Goal: Task Accomplishment & Management: Use online tool/utility

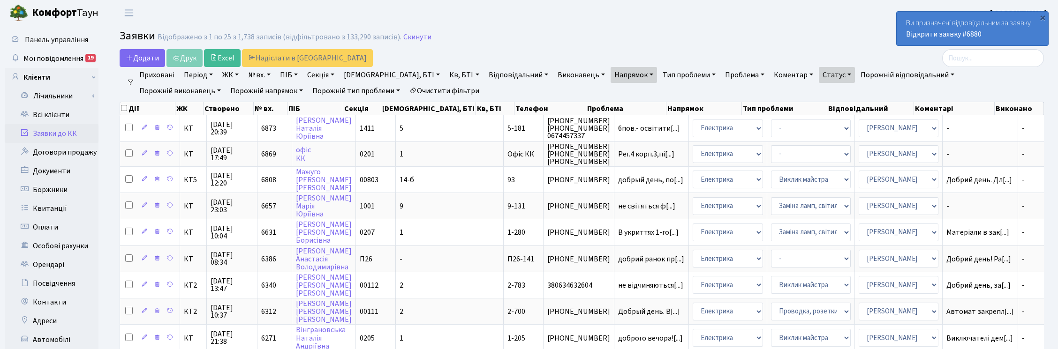
select select "25"
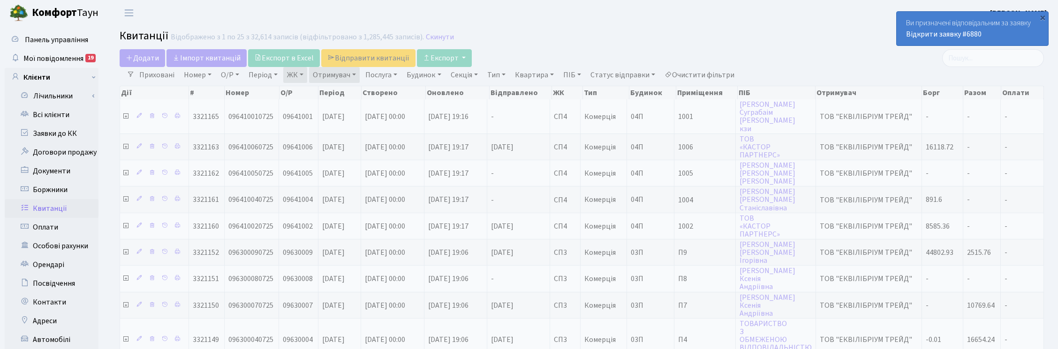
select select "25"
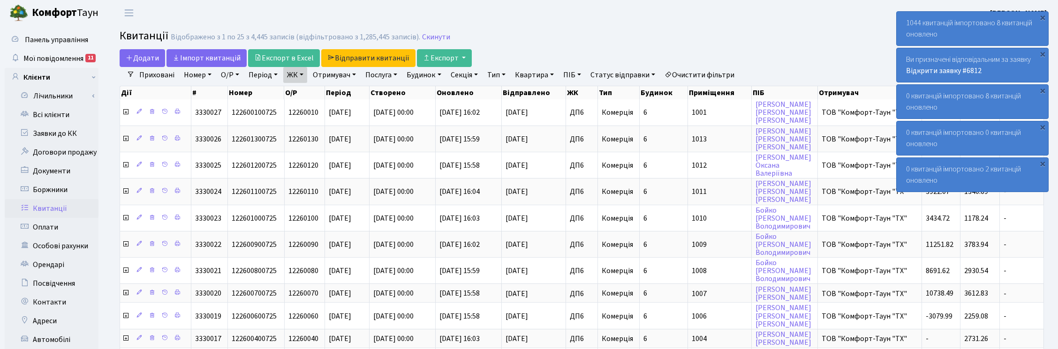
select select "25"
click at [605, 45] on h2 "Квитанції Відображено з 1 по 25 з 4,445 записів (відфільтровано з 1,285,445 зап…" at bounding box center [582, 38] width 924 height 16
click at [437, 38] on link "Скинути" at bounding box center [436, 37] width 28 height 9
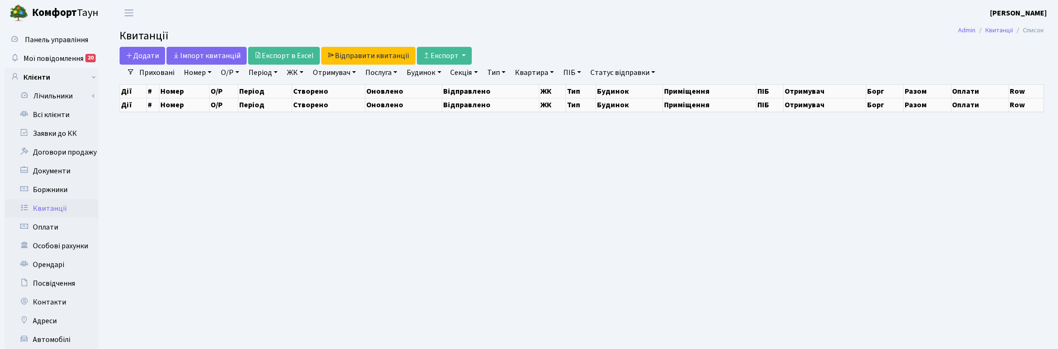
select select "25"
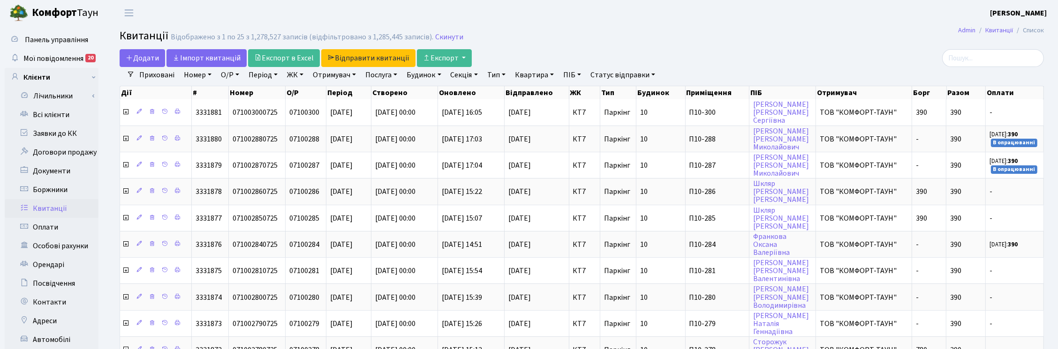
click at [653, 73] on link "Статус відправки" at bounding box center [623, 75] width 72 height 16
click at [627, 133] on link "Не відправлено" at bounding box center [624, 132] width 74 height 15
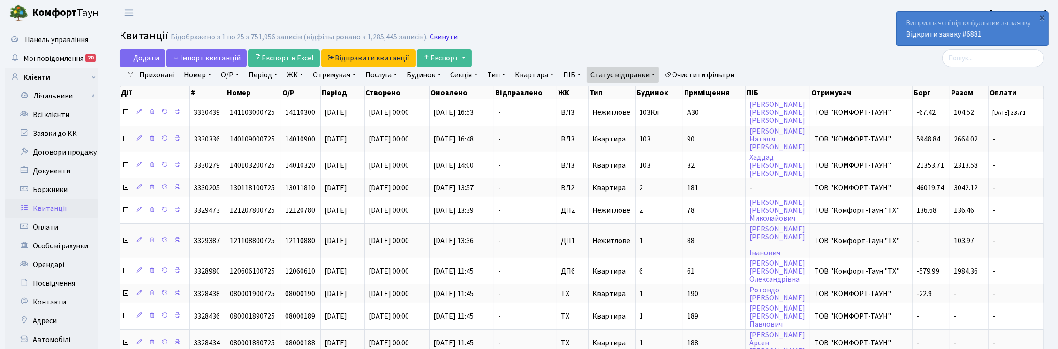
click at [445, 37] on link "Скинути" at bounding box center [444, 37] width 28 height 9
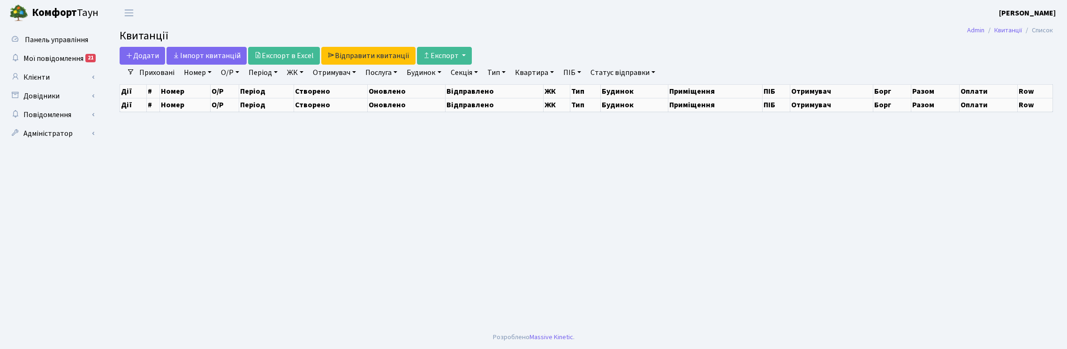
select select
select select "25"
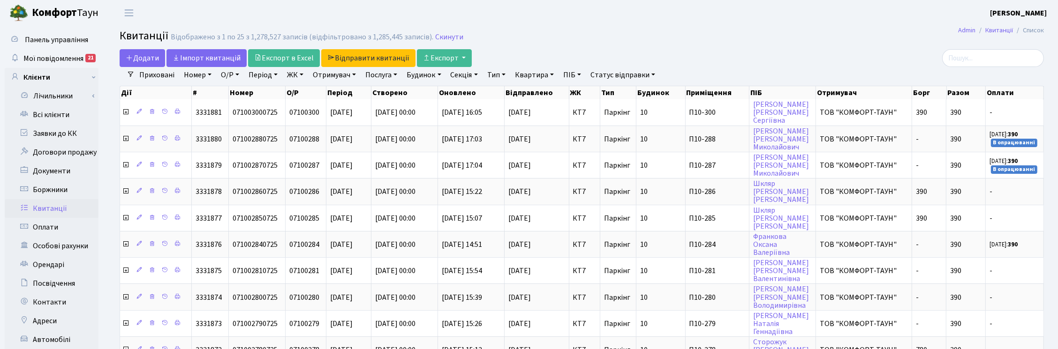
click at [293, 75] on link "ЖК" at bounding box center [295, 75] width 24 height 16
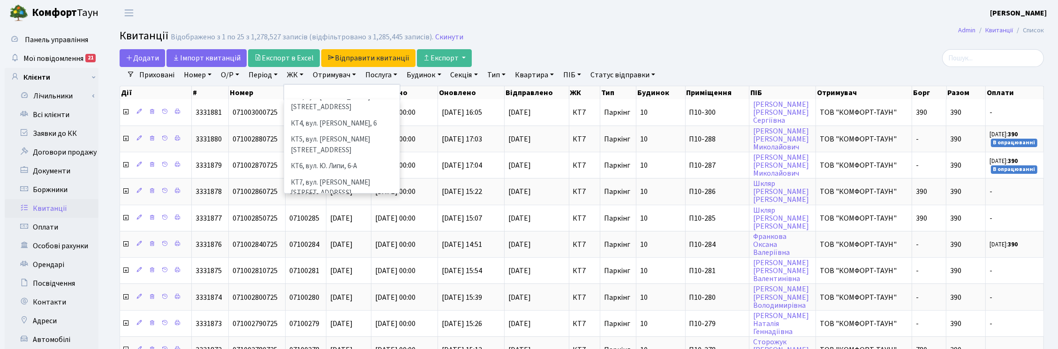
scroll to position [59, 0]
click at [319, 202] on li "[STREET_ADDRESS]" at bounding box center [341, 210] width 113 height 16
select select "307"
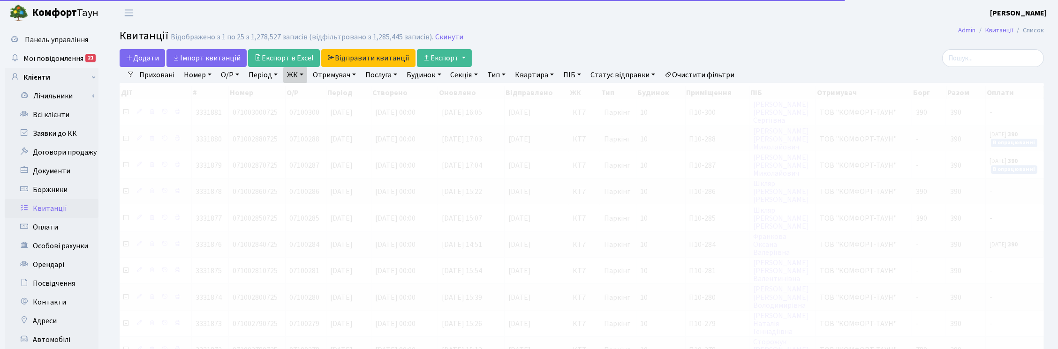
click at [303, 76] on link "ЖК" at bounding box center [295, 75] width 24 height 16
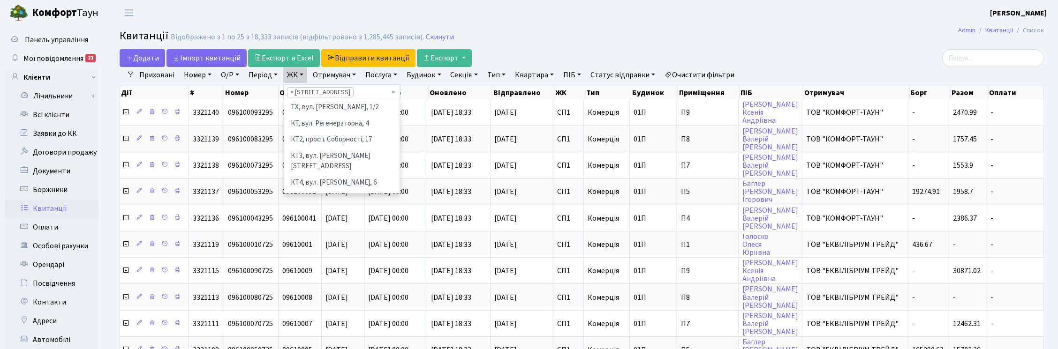
scroll to position [113, 0]
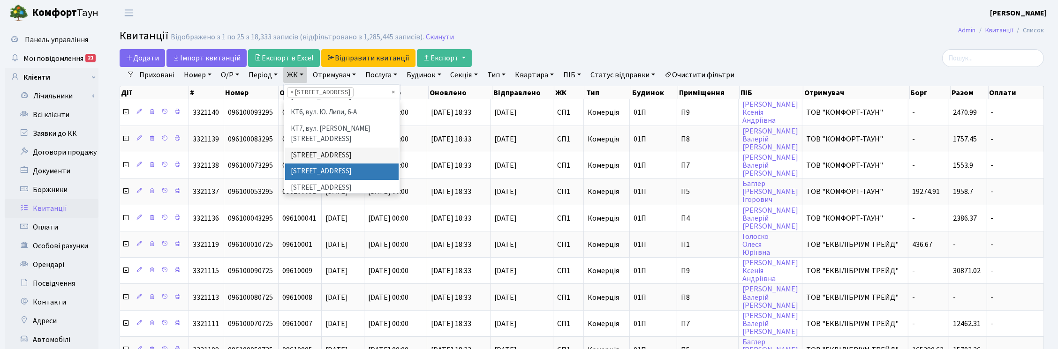
click at [309, 164] on li "[STREET_ADDRESS]" at bounding box center [341, 172] width 113 height 16
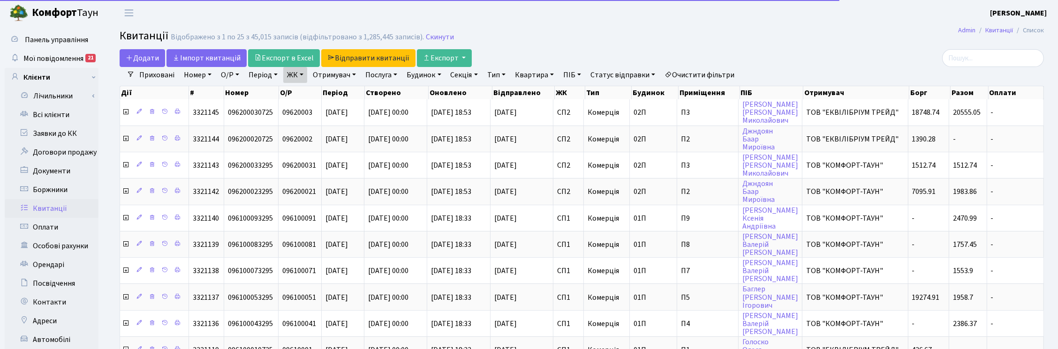
click at [302, 77] on link "ЖК" at bounding box center [295, 75] width 24 height 16
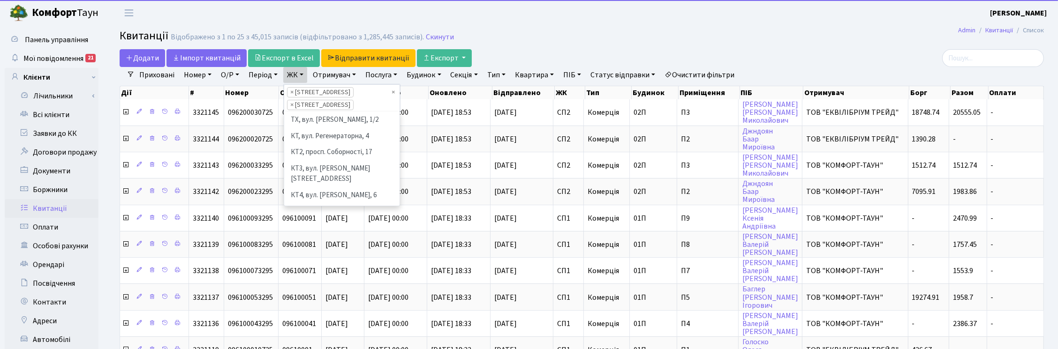
scroll to position [97, 0]
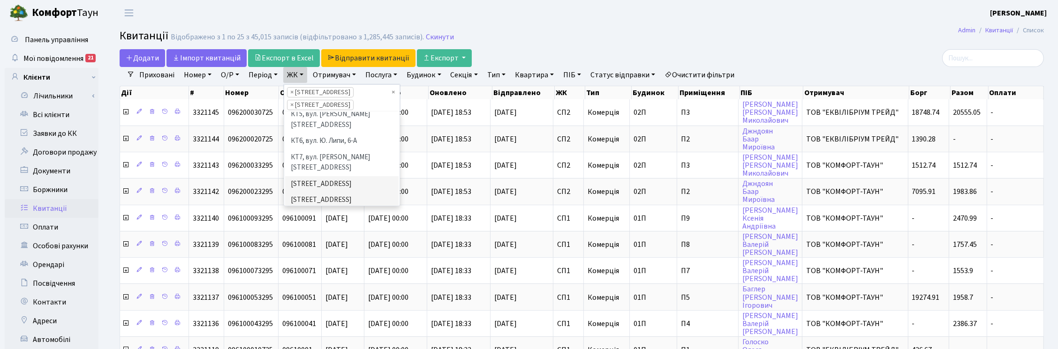
click at [310, 209] on li "[STREET_ADDRESS]" at bounding box center [341, 217] width 113 height 16
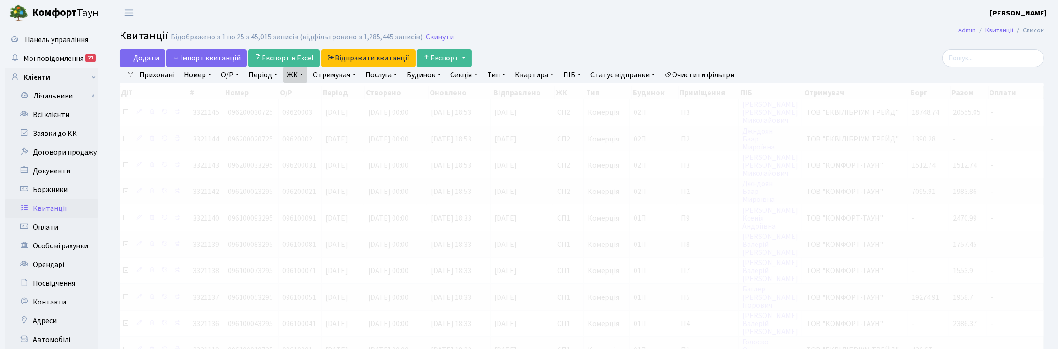
click at [301, 75] on link "ЖК" at bounding box center [295, 75] width 24 height 16
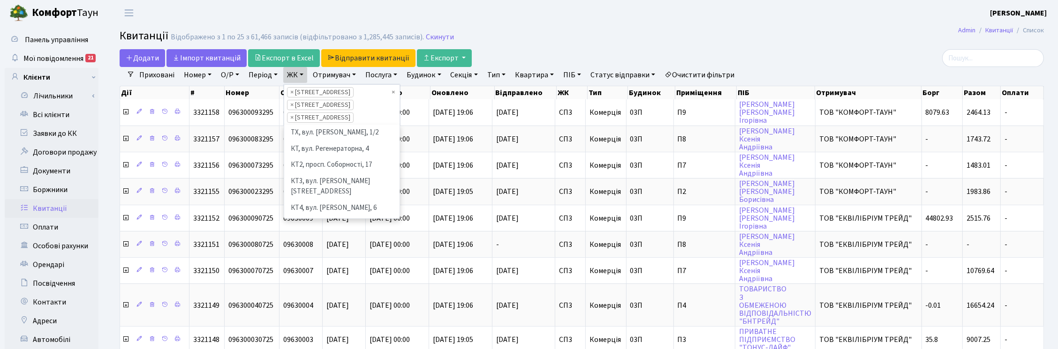
scroll to position [97, 0]
click at [303, 237] on li "СП4, [STREET_ADDRESS]" at bounding box center [341, 245] width 113 height 16
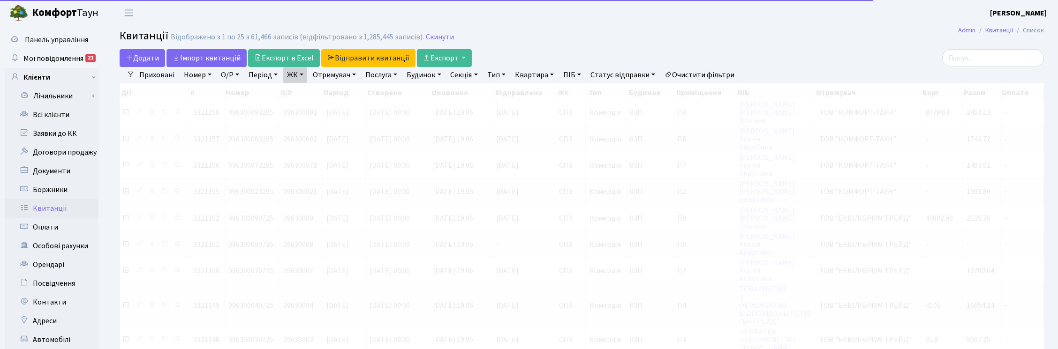
click at [303, 79] on link "ЖК" at bounding box center [295, 75] width 24 height 16
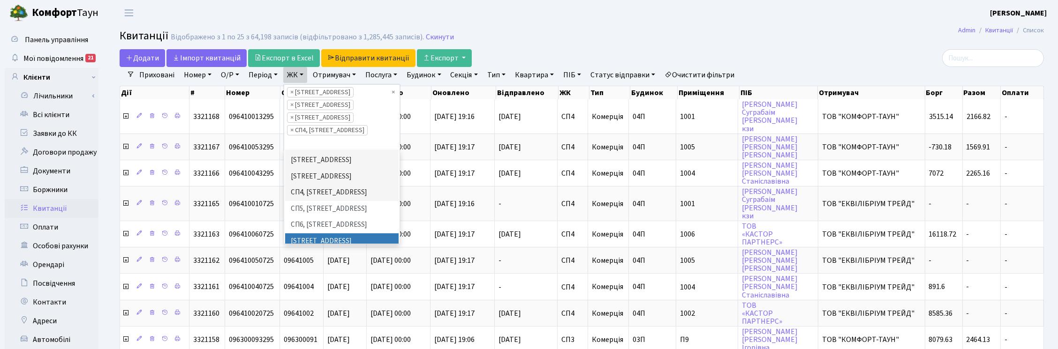
scroll to position [156, 0]
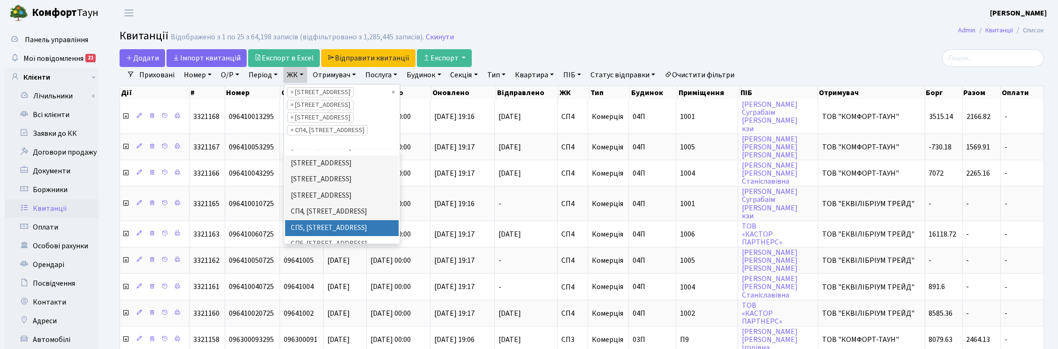
click at [308, 220] on li "СП5, [STREET_ADDRESS]" at bounding box center [341, 228] width 113 height 16
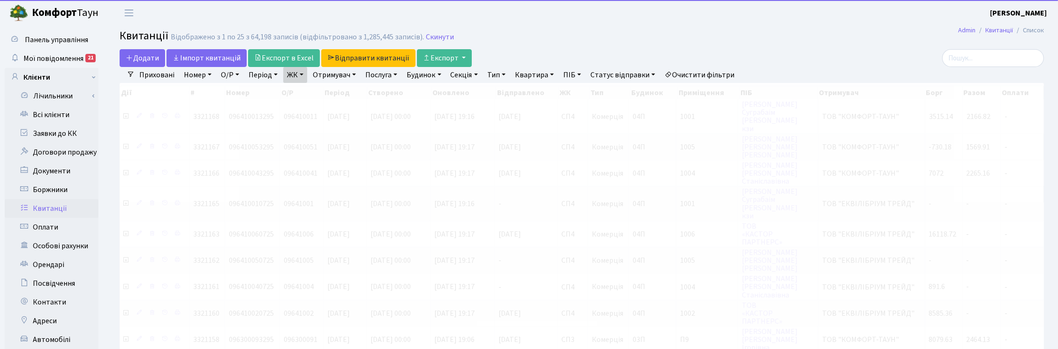
click at [301, 76] on link "ЖК" at bounding box center [295, 75] width 24 height 16
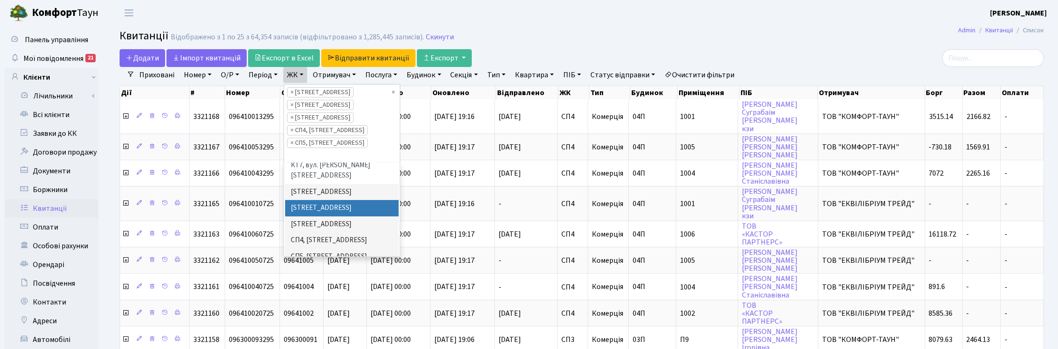
scroll to position [156, 0]
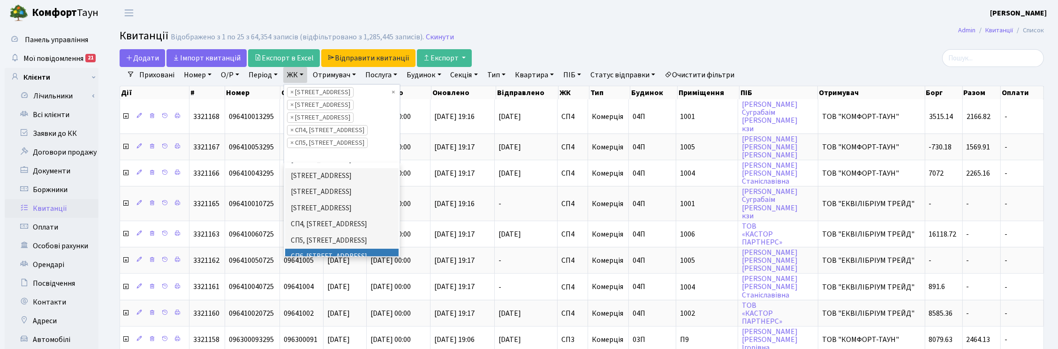
click at [313, 249] on li "СП6, [STREET_ADDRESS]" at bounding box center [341, 257] width 113 height 16
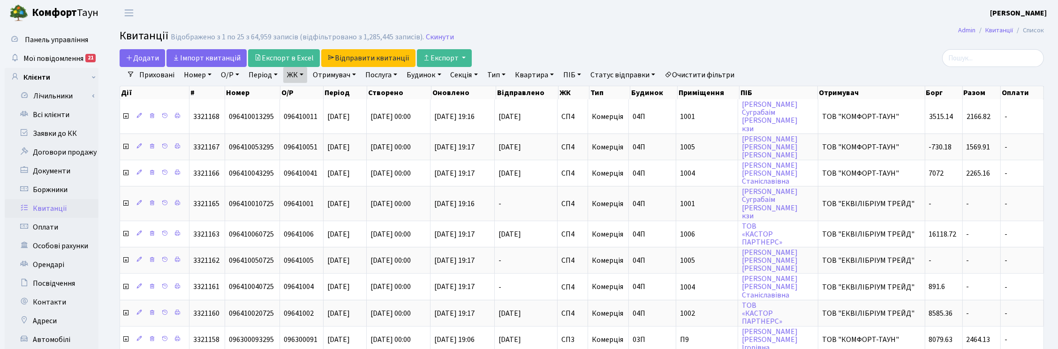
click at [344, 75] on link "Отримувач" at bounding box center [334, 75] width 51 height 16
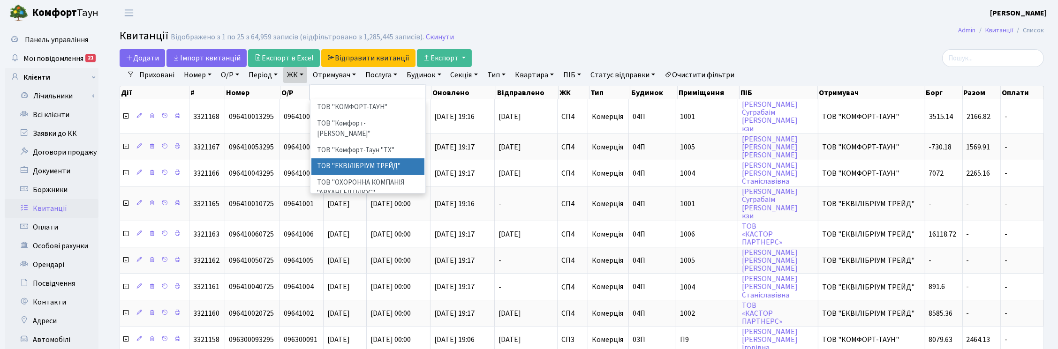
click at [360, 158] on li "ТОВ "ЕКВІЛІБРІУМ ТРЕЙД"" at bounding box center [367, 166] width 113 height 16
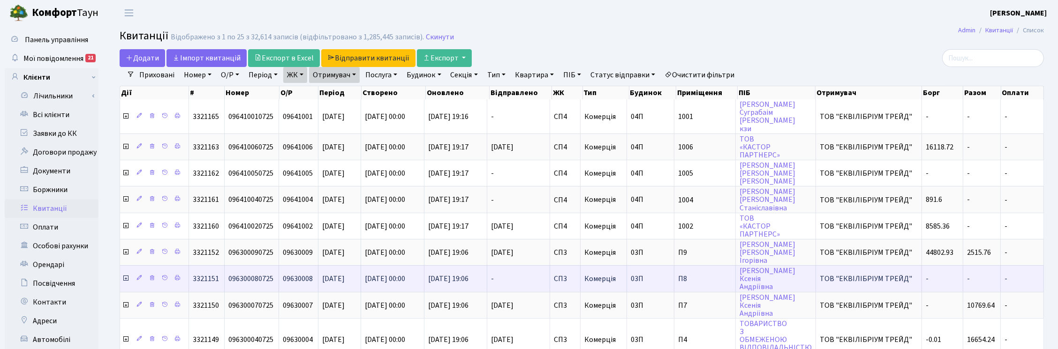
scroll to position [59, 0]
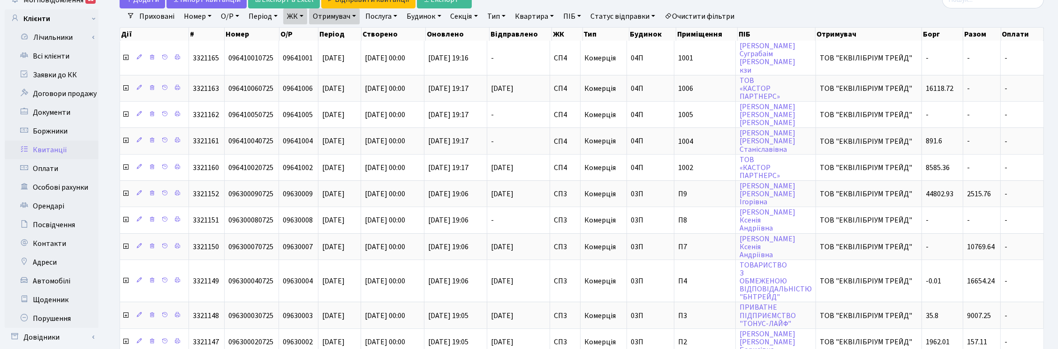
click at [641, 14] on link "Статус відправки" at bounding box center [623, 16] width 72 height 16
click at [623, 71] on link "Не відправлено" at bounding box center [624, 73] width 74 height 15
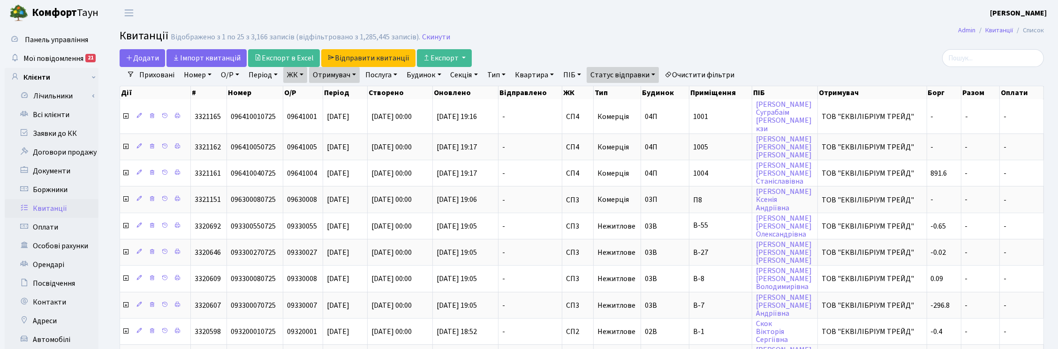
click at [505, 76] on link "Тип" at bounding box center [496, 75] width 26 height 16
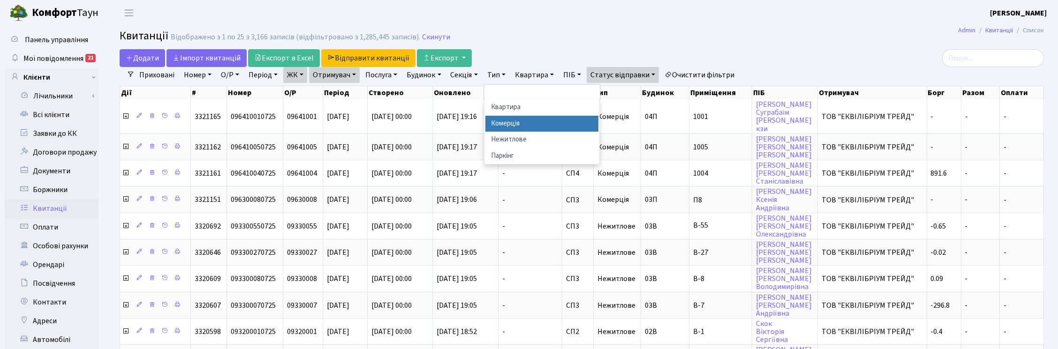
click at [509, 122] on li "Комерція" at bounding box center [541, 124] width 113 height 16
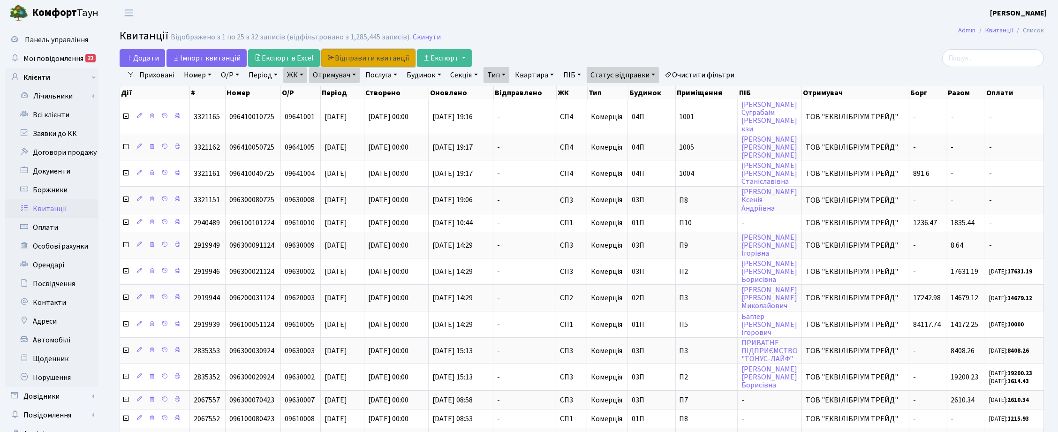
click at [347, 57] on link "Відправити квитанції" at bounding box center [368, 58] width 94 height 18
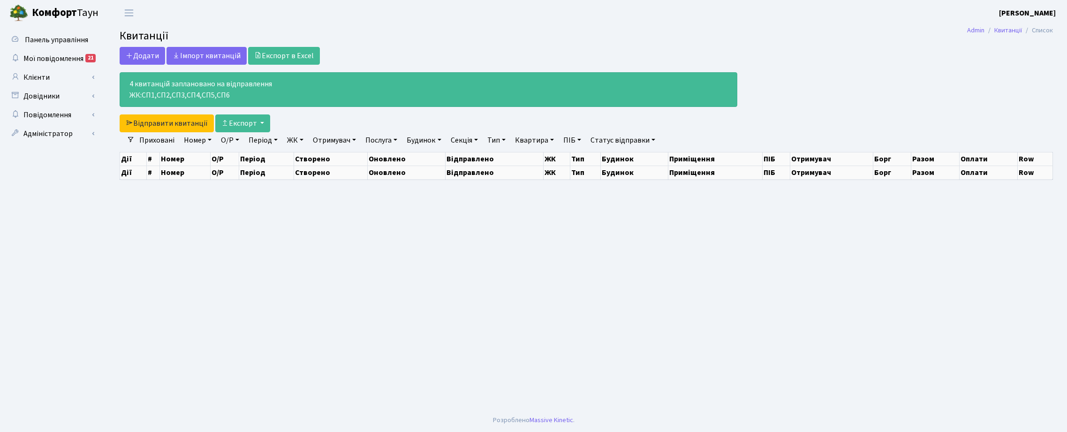
select select "25"
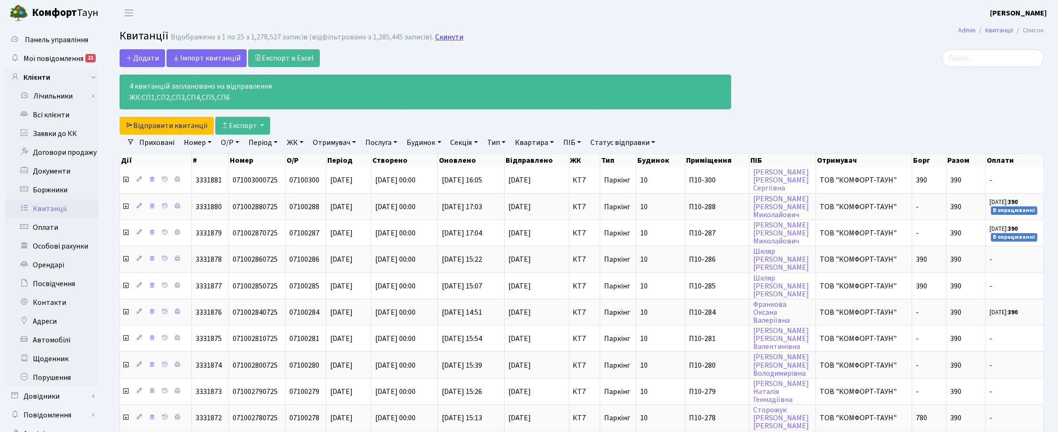
click at [446, 36] on link "Скинути" at bounding box center [449, 37] width 28 height 9
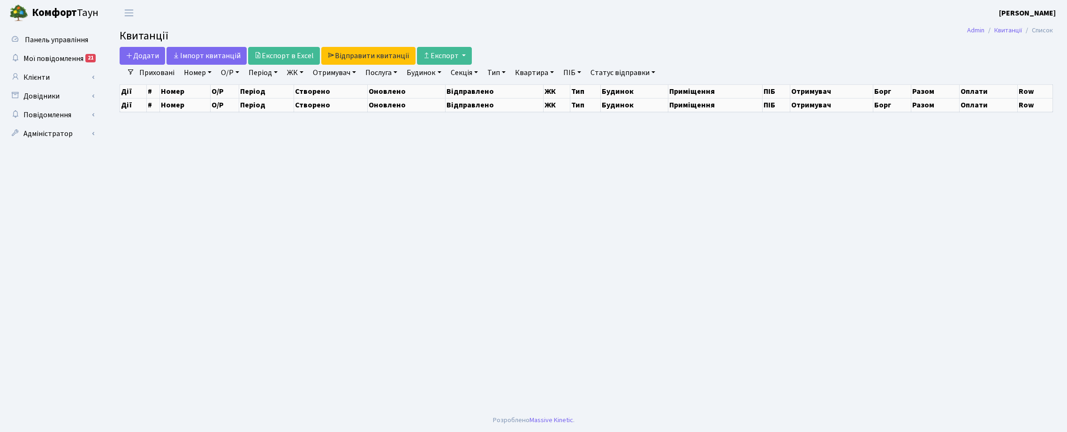
select select
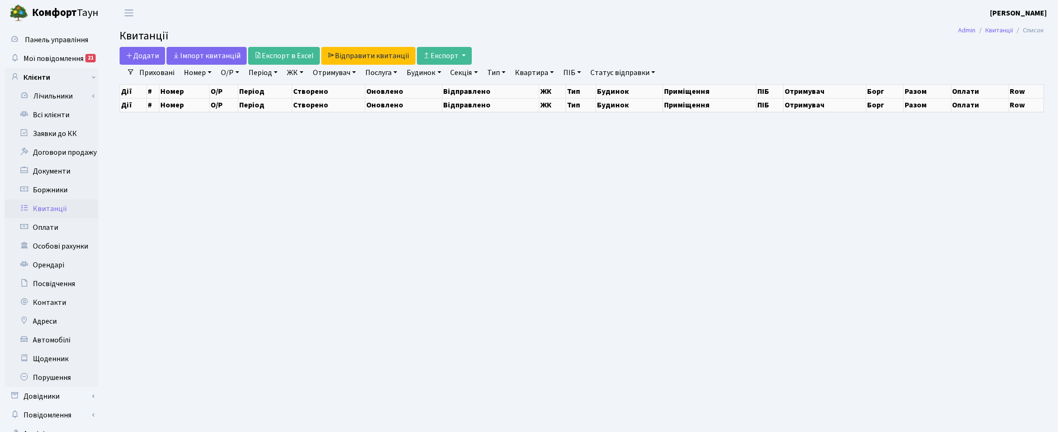
select select "25"
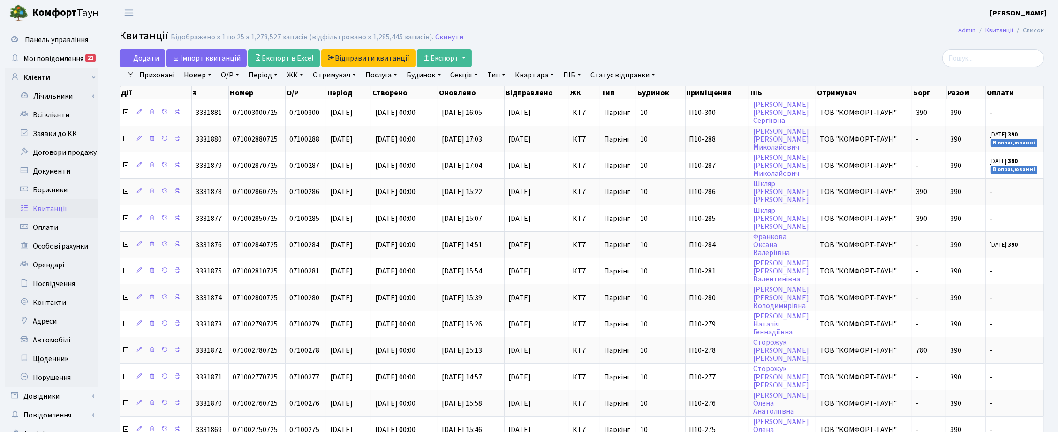
click at [306, 74] on link "ЖК" at bounding box center [295, 75] width 24 height 16
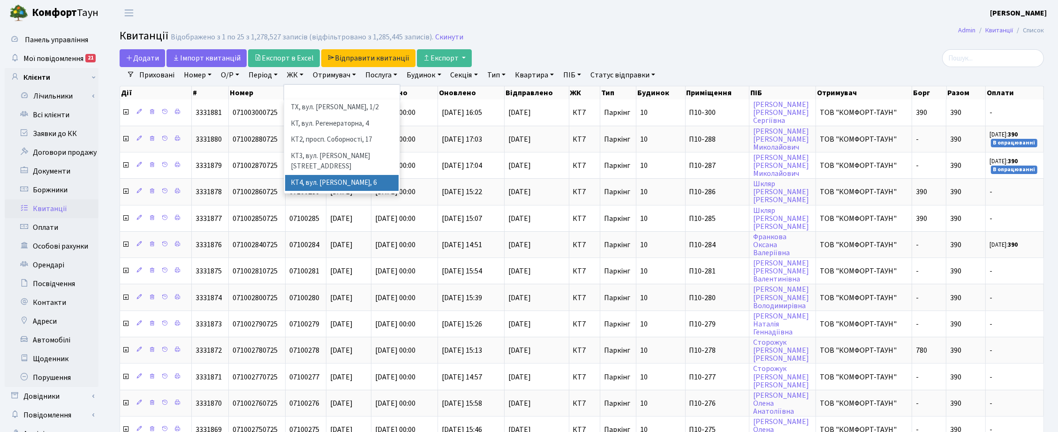
scroll to position [59, 0]
click at [319, 202] on li "[STREET_ADDRESS]" at bounding box center [341, 210] width 113 height 16
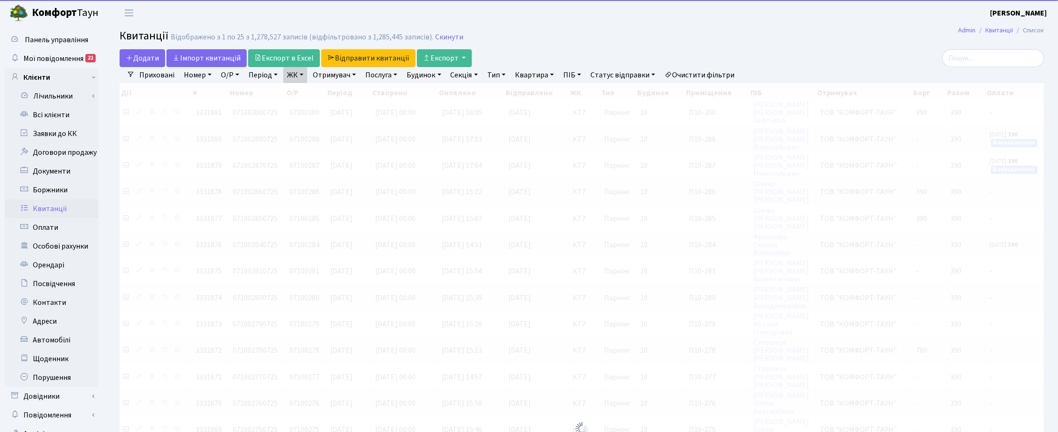
click at [303, 78] on link "ЖК" at bounding box center [295, 75] width 24 height 16
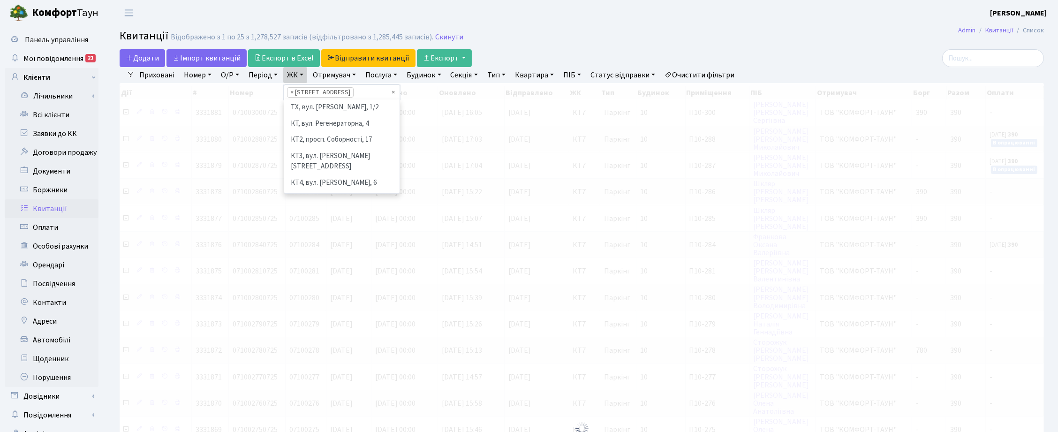
scroll to position [113, 0]
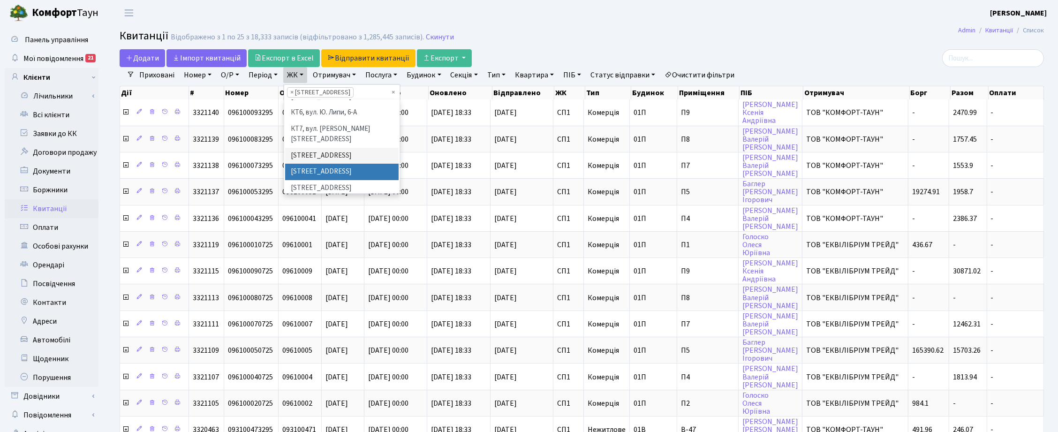
click at [314, 164] on li "[STREET_ADDRESS]" at bounding box center [341, 172] width 113 height 16
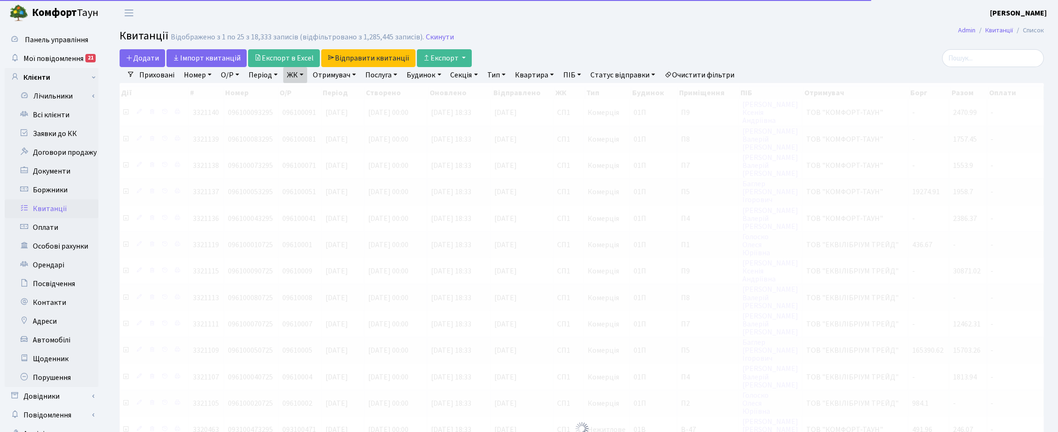
click at [304, 78] on link "ЖК" at bounding box center [295, 75] width 24 height 16
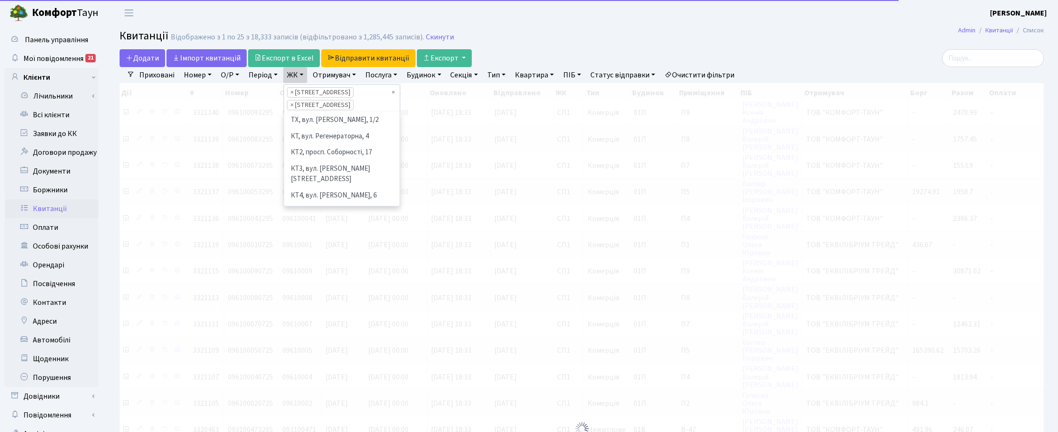
scroll to position [97, 0]
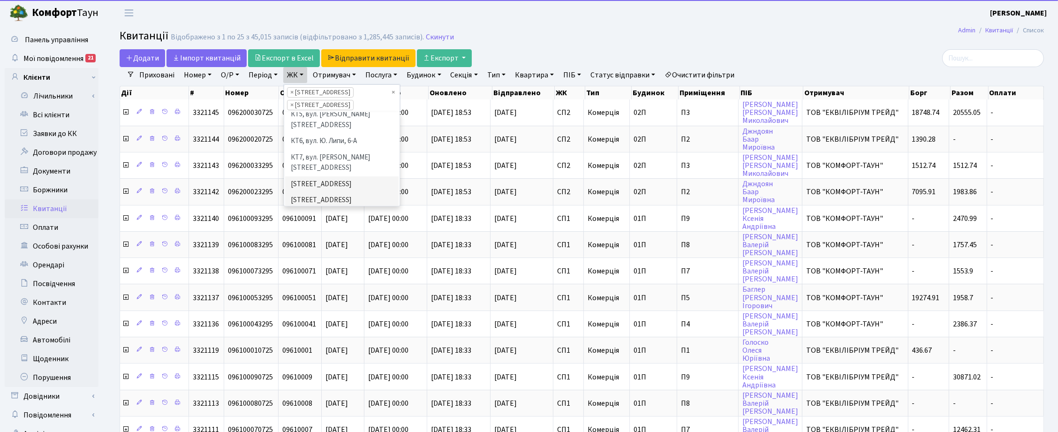
click at [318, 209] on li "[STREET_ADDRESS]" at bounding box center [341, 217] width 113 height 16
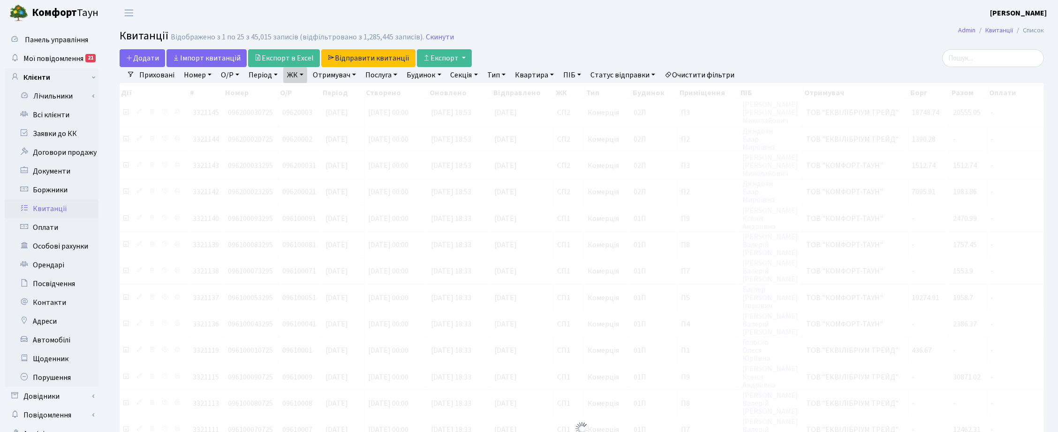
click at [305, 78] on link "ЖК" at bounding box center [295, 75] width 24 height 16
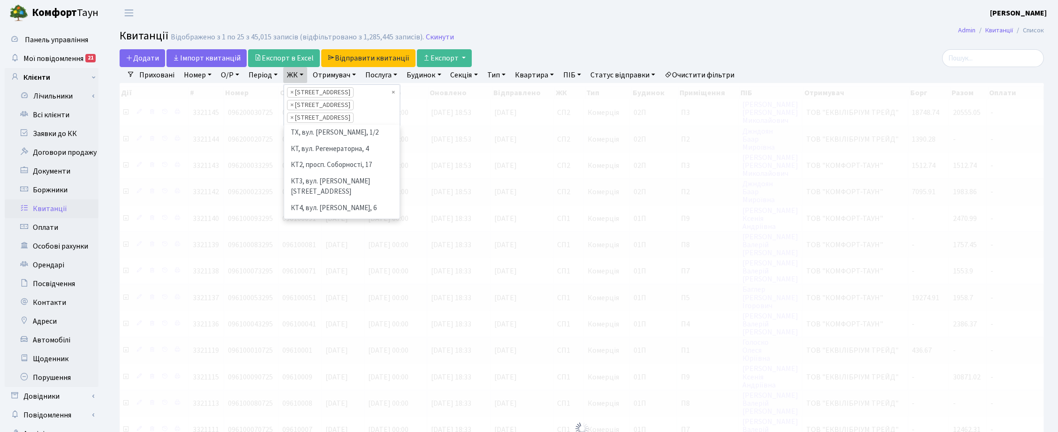
scroll to position [97, 0]
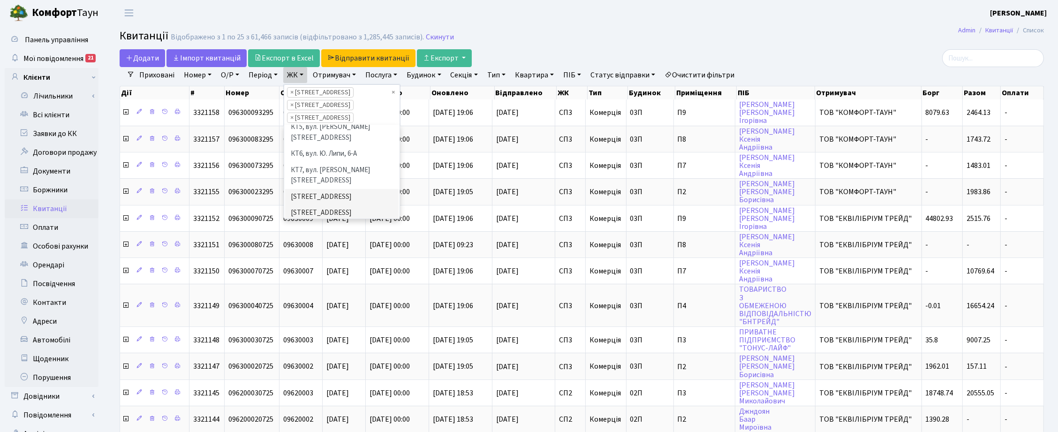
click at [321, 237] on li "СП4, [STREET_ADDRESS]" at bounding box center [341, 245] width 113 height 16
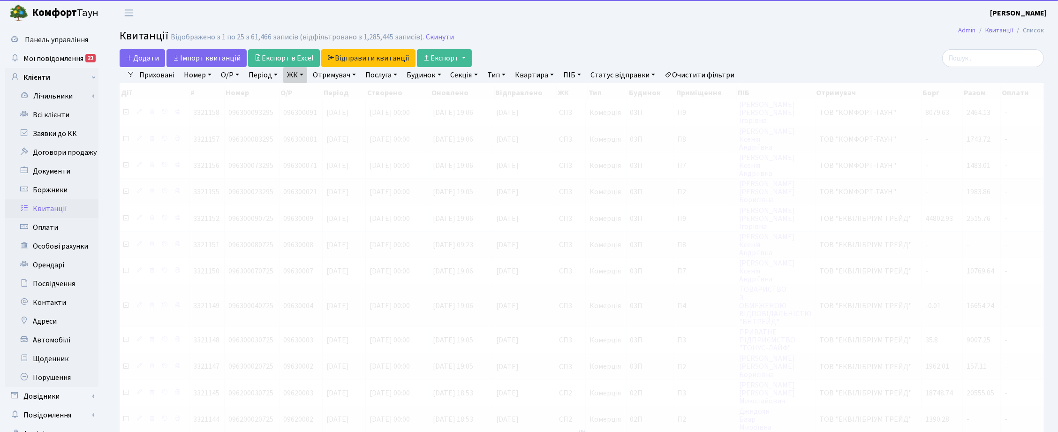
click at [302, 73] on link "ЖК" at bounding box center [295, 75] width 24 height 16
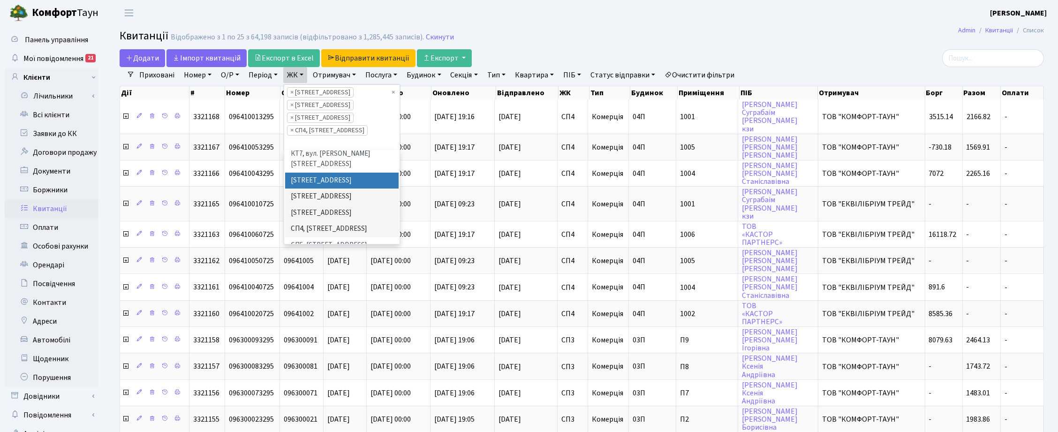
scroll to position [156, 0]
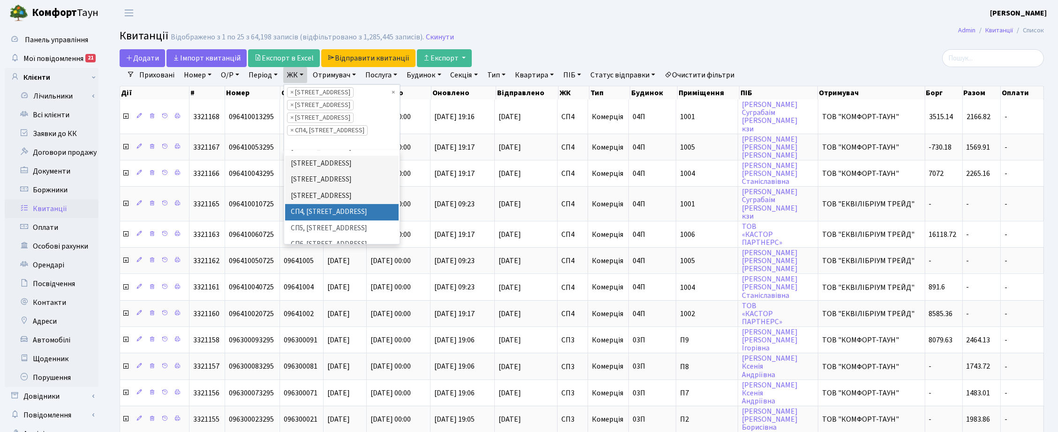
click at [312, 204] on li "СП4, [STREET_ADDRESS]" at bounding box center [341, 212] width 113 height 16
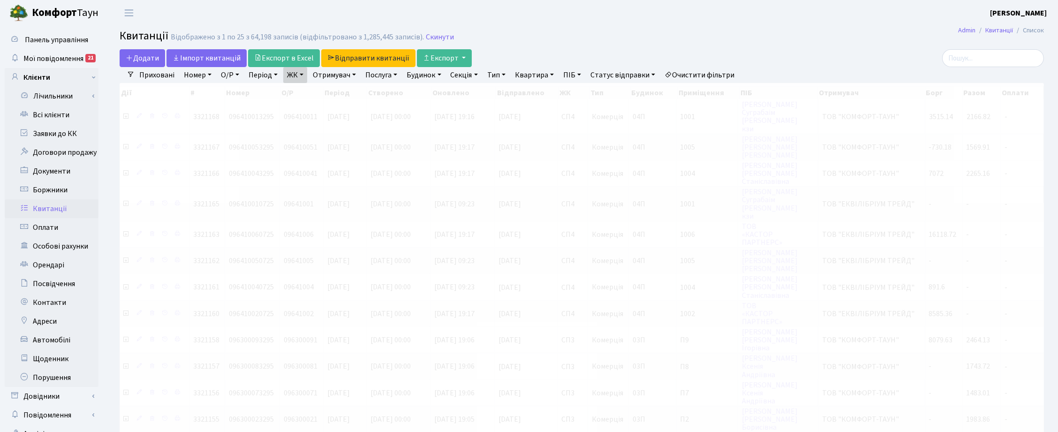
click at [303, 75] on link "ЖК" at bounding box center [295, 75] width 24 height 16
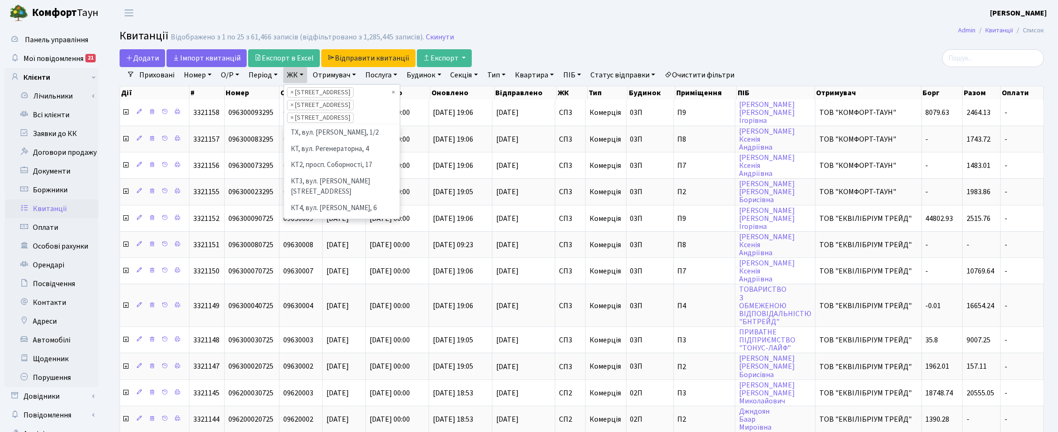
scroll to position [97, 0]
click at [319, 237] on li "СП4, [STREET_ADDRESS]" at bounding box center [341, 245] width 113 height 16
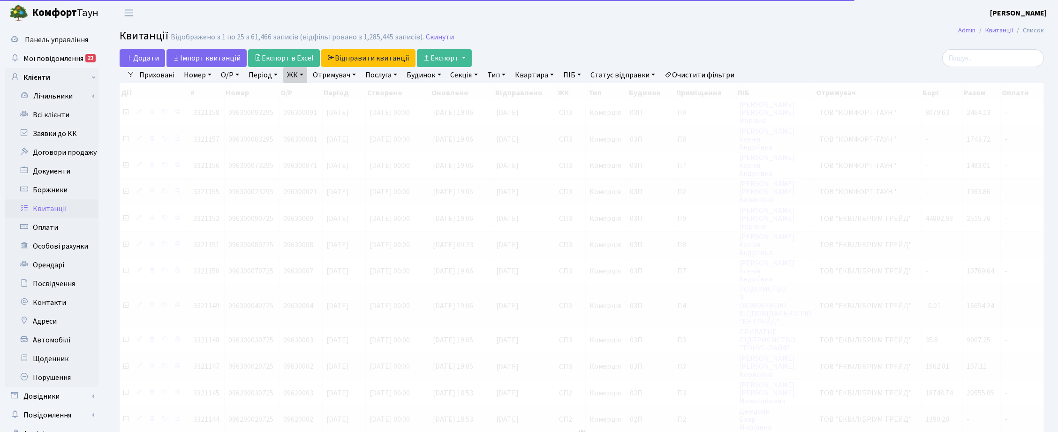
click at [302, 76] on link "ЖК" at bounding box center [295, 75] width 24 height 16
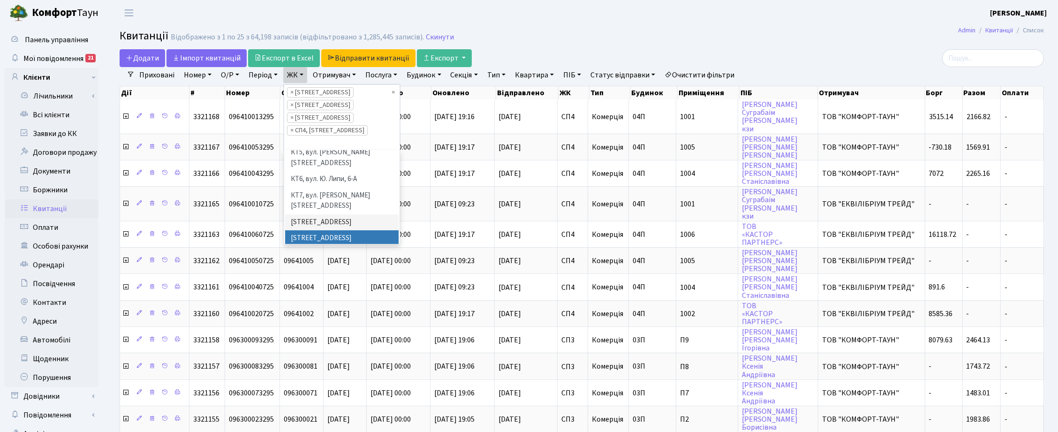
scroll to position [156, 0]
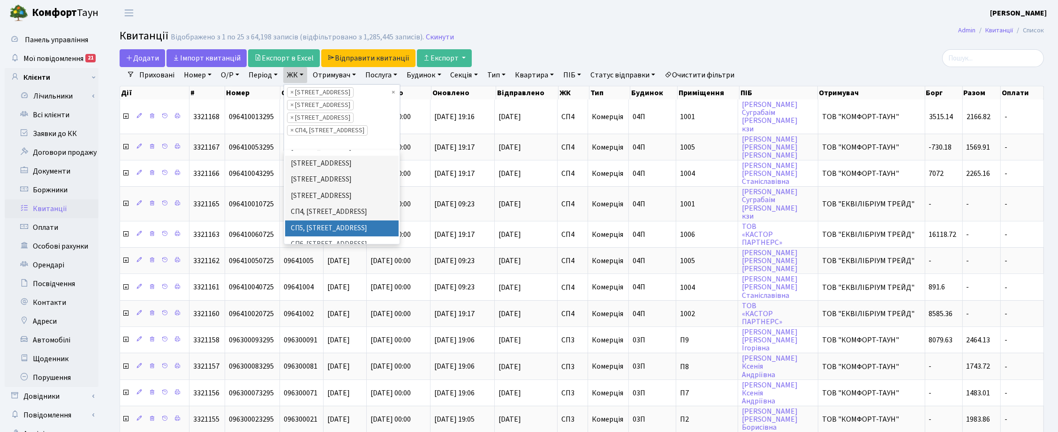
click at [314, 220] on li "СП5, [STREET_ADDRESS]" at bounding box center [341, 228] width 113 height 16
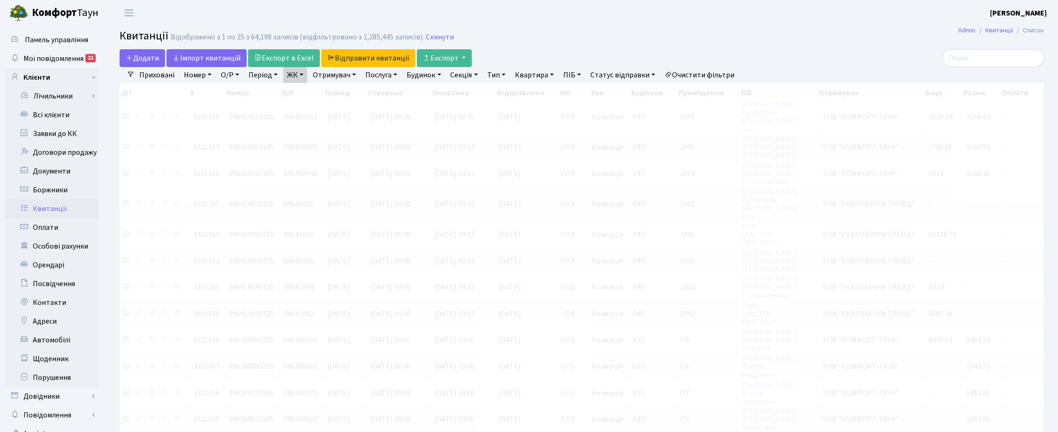
click at [303, 72] on link "ЖК" at bounding box center [295, 75] width 24 height 16
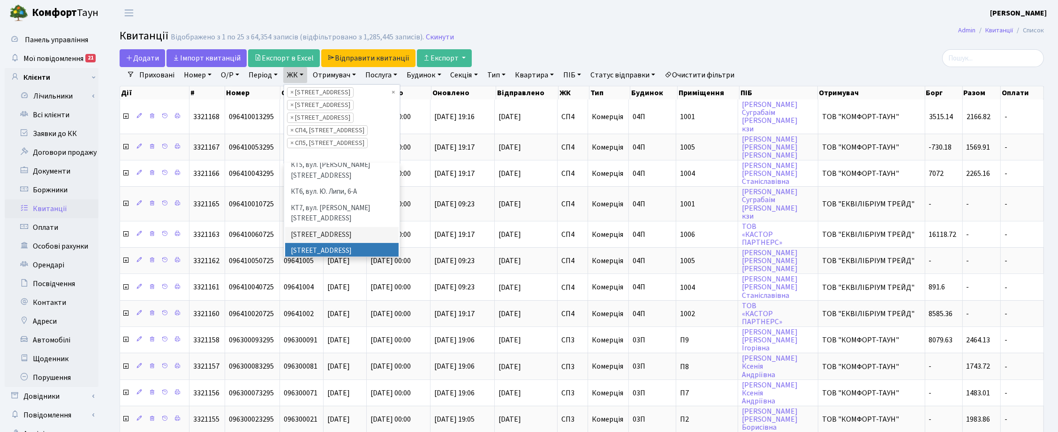
scroll to position [156, 0]
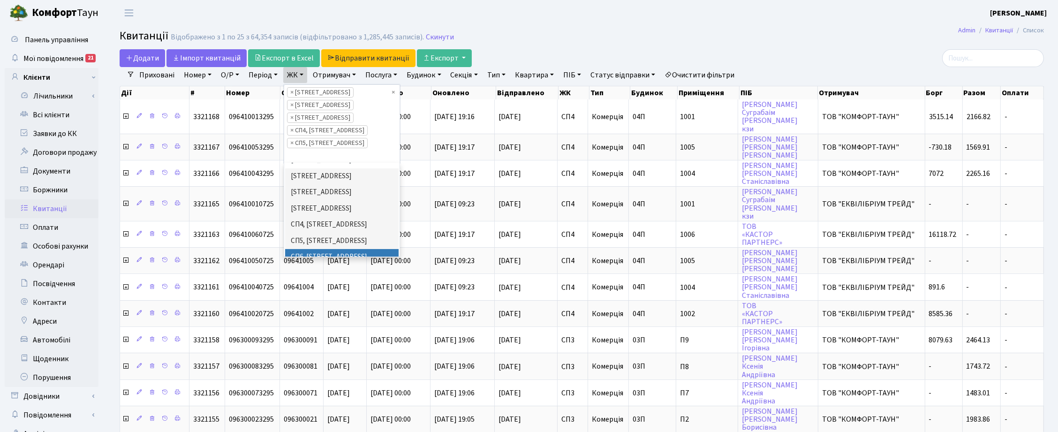
click at [318, 249] on li "СП6, [STREET_ADDRESS]" at bounding box center [341, 257] width 113 height 16
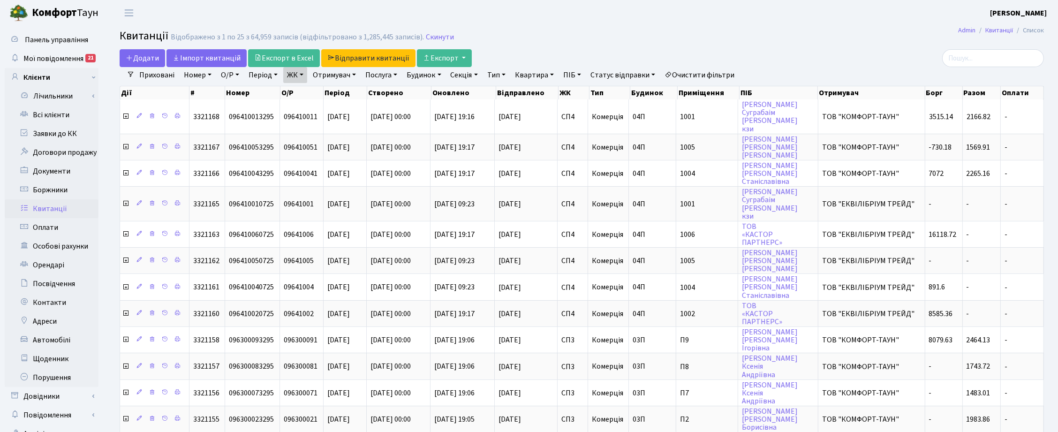
click at [347, 73] on link "Отримувач" at bounding box center [334, 75] width 51 height 16
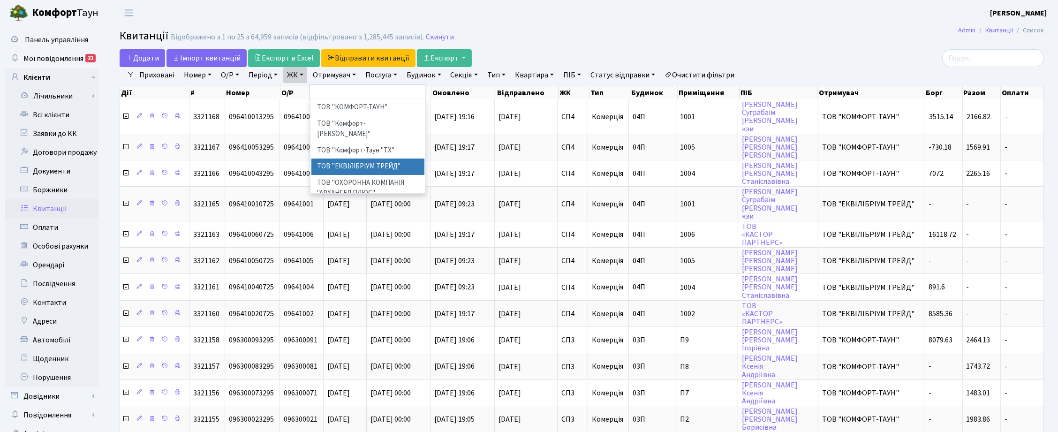
click at [360, 158] on li "ТОВ "ЕКВІЛІБРІУМ ТРЕЙД"" at bounding box center [367, 166] width 113 height 16
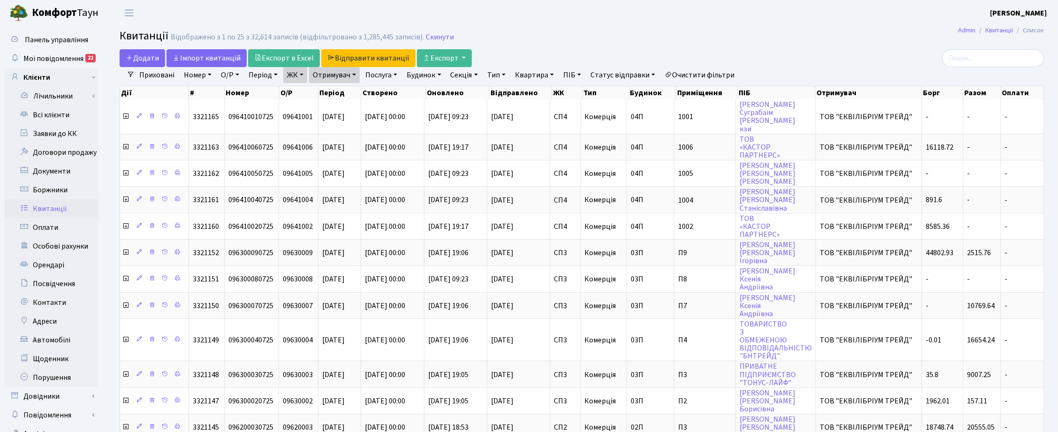
click at [503, 75] on link "Тип" at bounding box center [496, 75] width 26 height 16
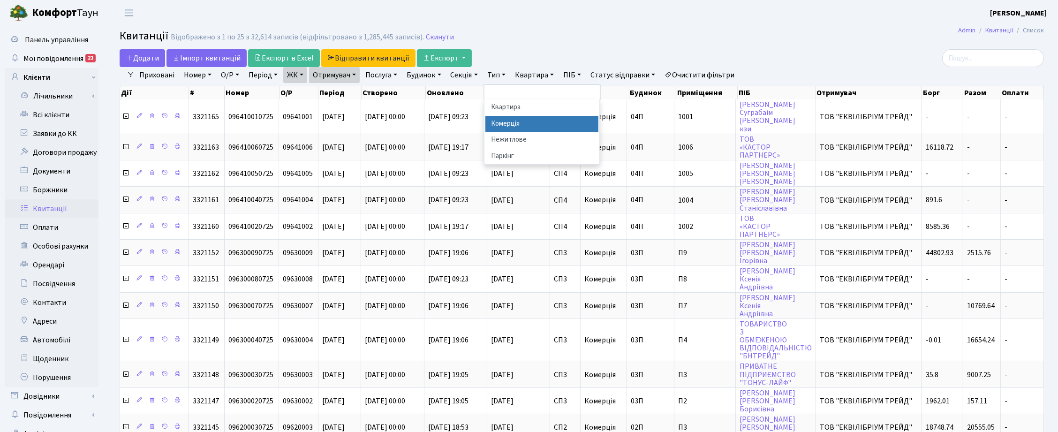
click at [513, 127] on li "Комерція" at bounding box center [541, 124] width 113 height 16
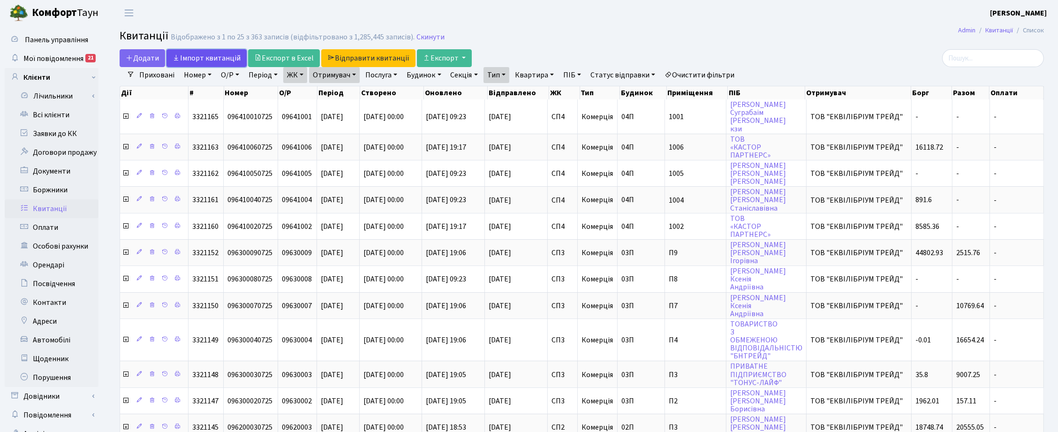
click at [213, 52] on link "Iмпорт квитанцій" at bounding box center [206, 58] width 80 height 18
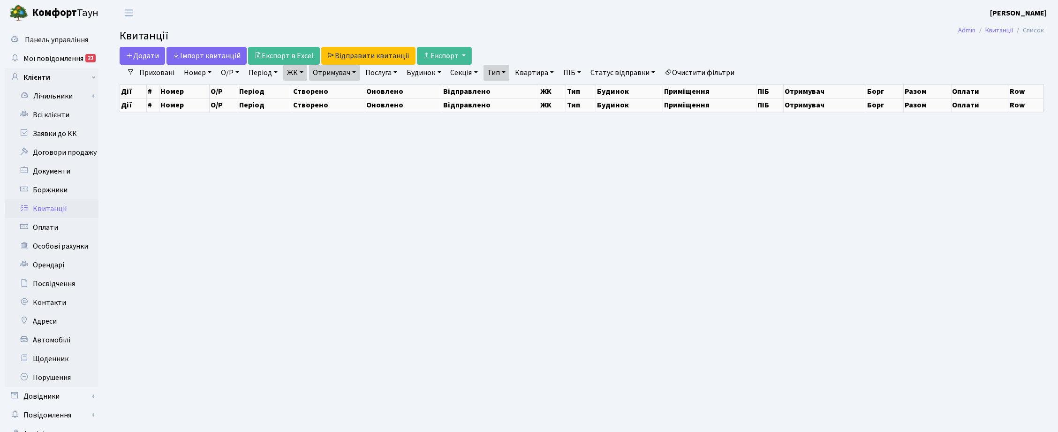
select select "25"
